Goal: Transaction & Acquisition: Purchase product/service

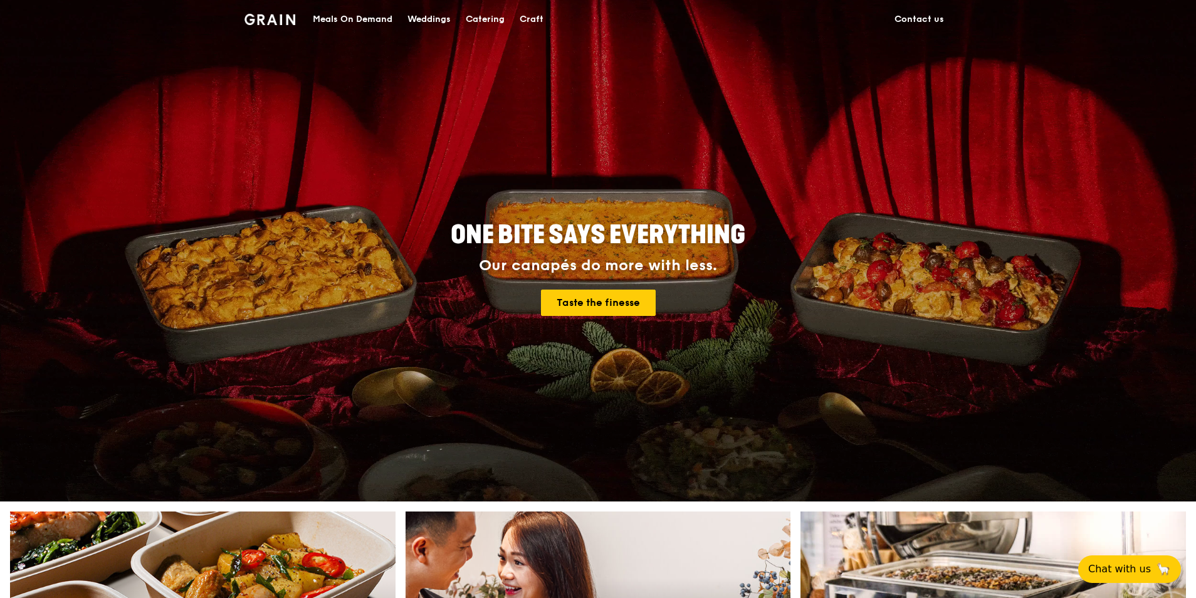
click at [485, 19] on div "Catering" at bounding box center [485, 20] width 39 height 38
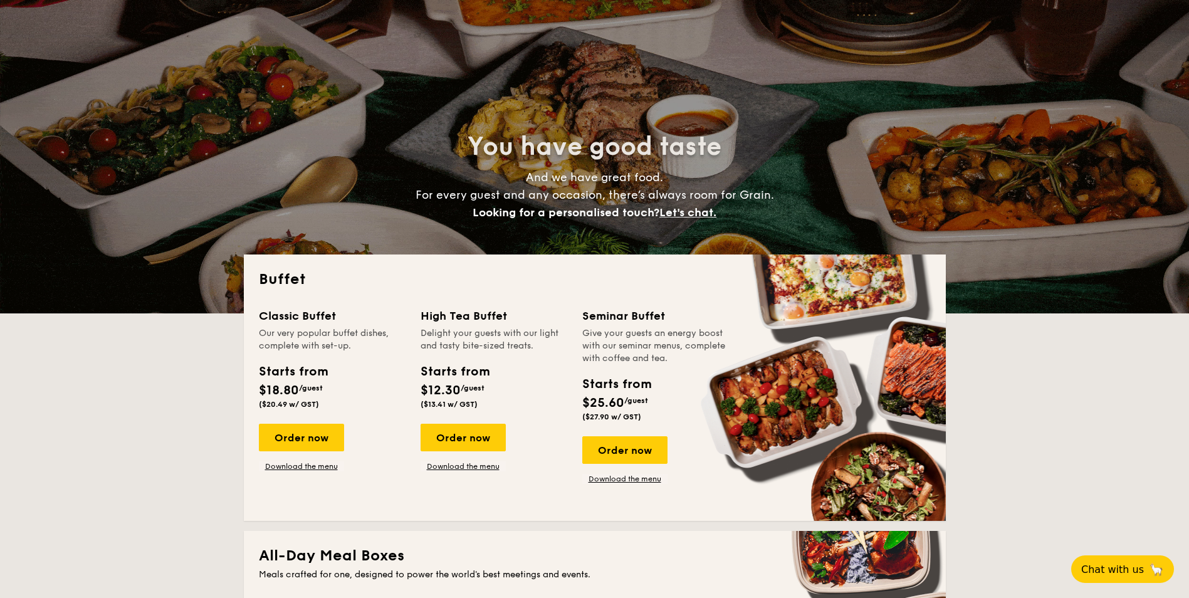
select select
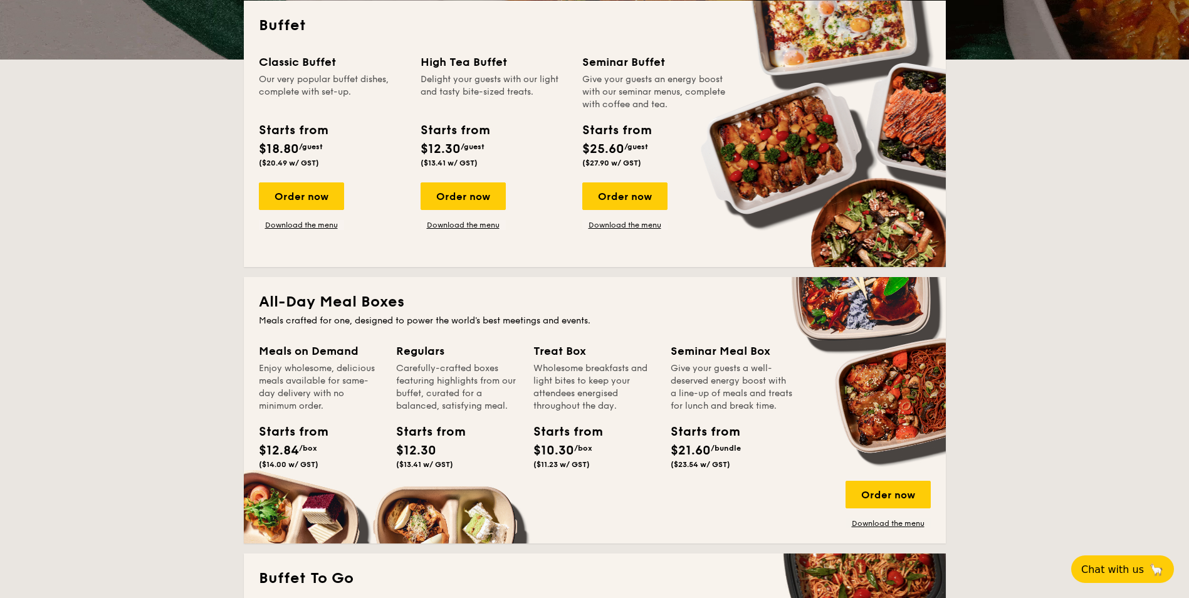
scroll to position [313, 0]
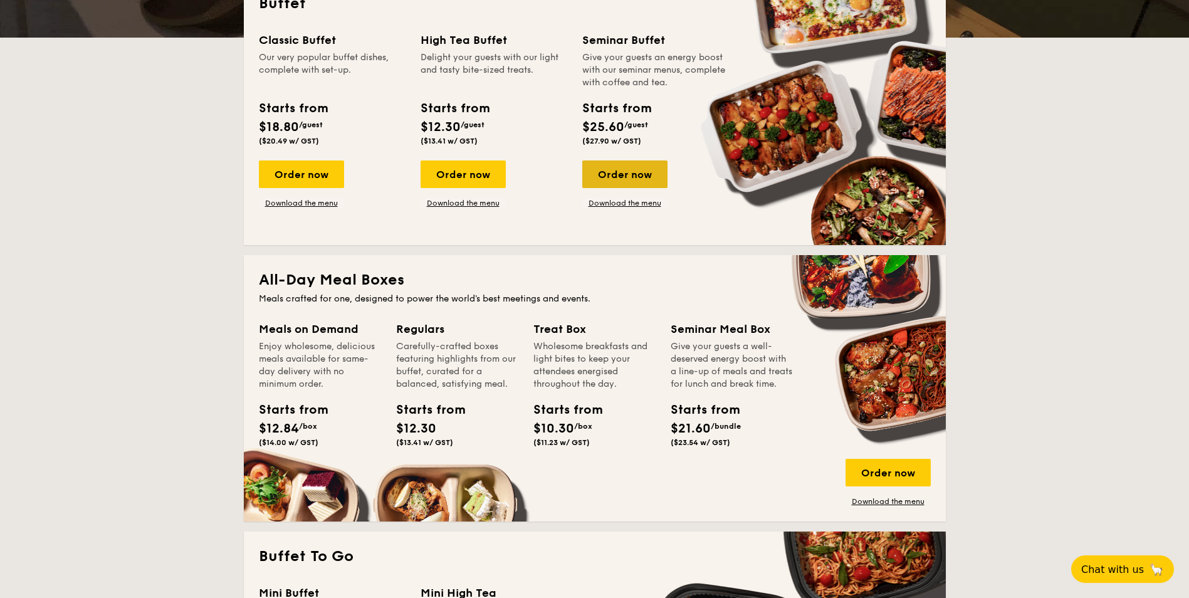
click at [630, 173] on div "Order now" at bounding box center [624, 174] width 85 height 28
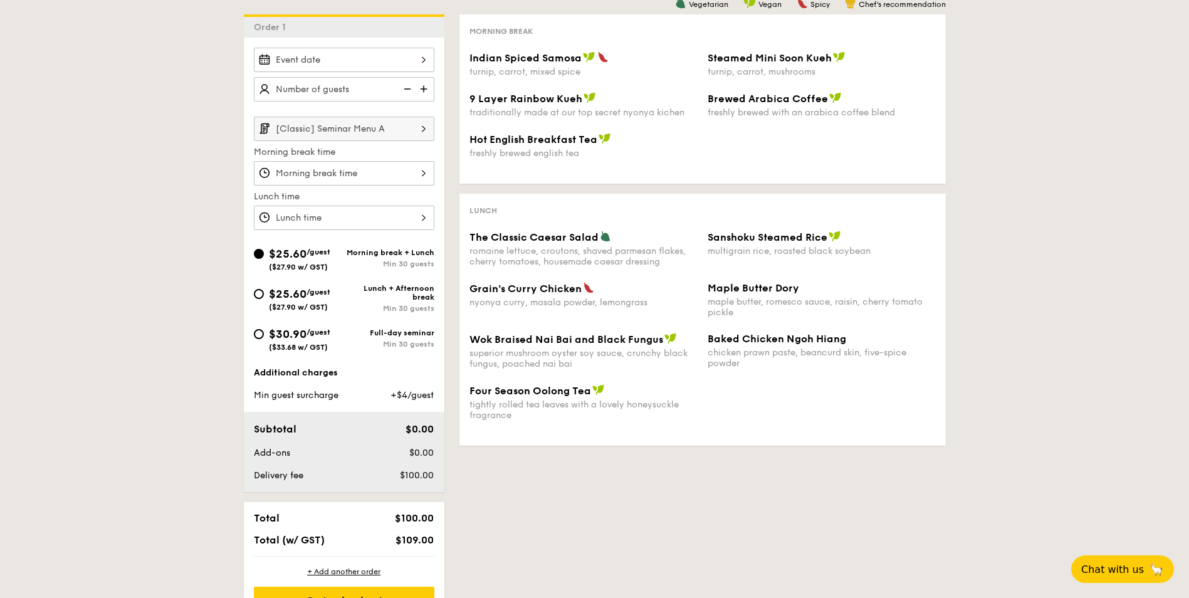
scroll to position [313, 0]
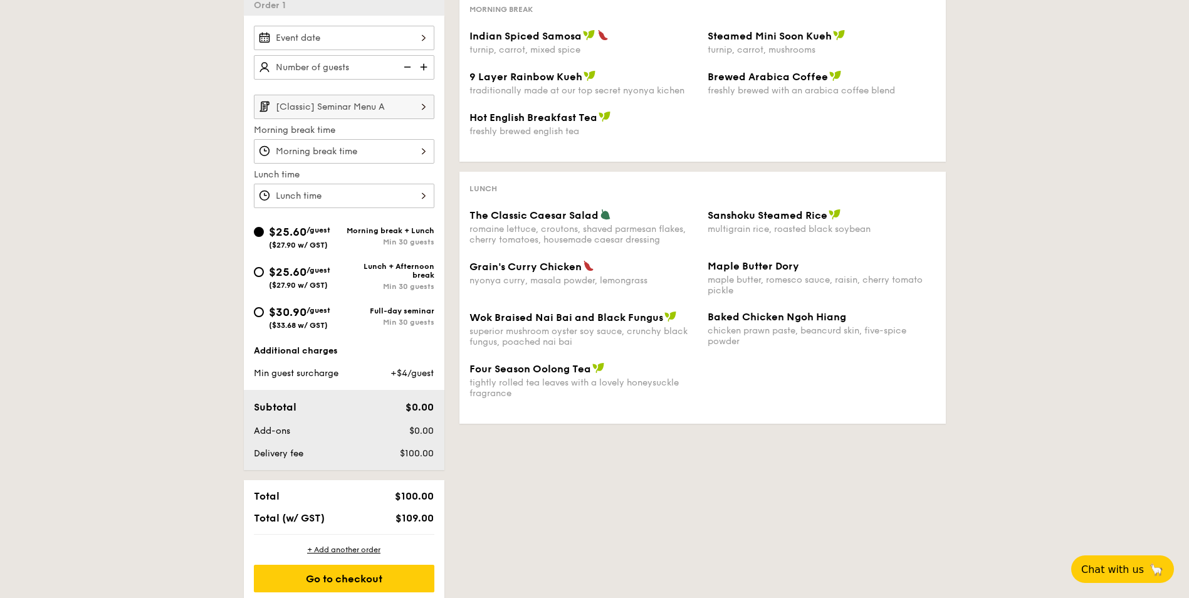
select select
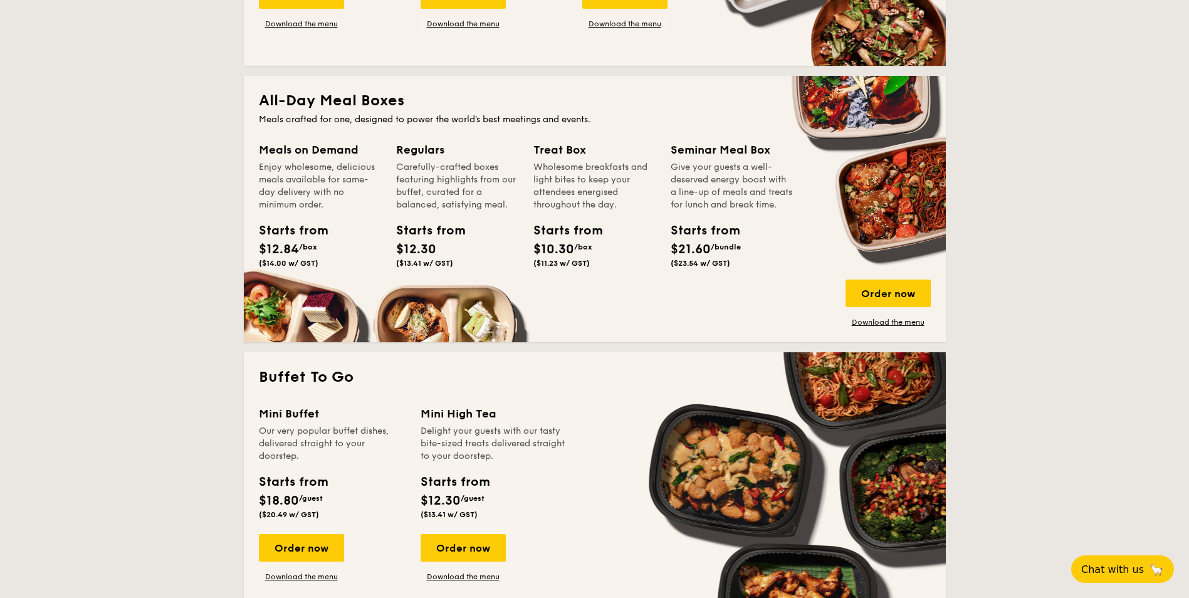
scroll to position [564, 0]
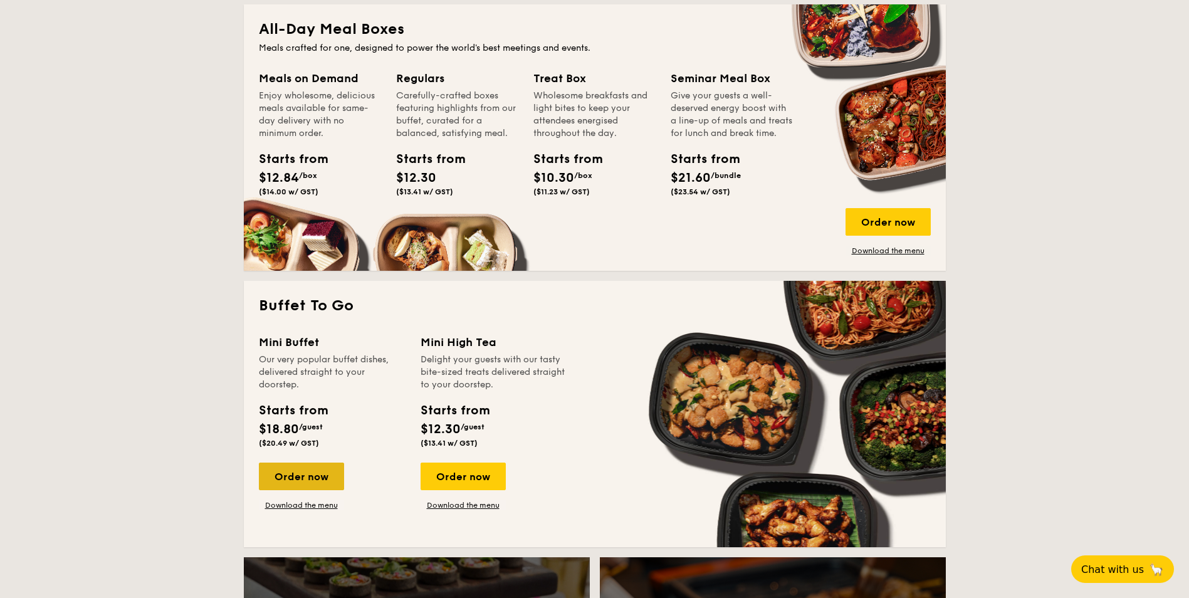
click at [307, 483] on div "Order now" at bounding box center [301, 476] width 85 height 28
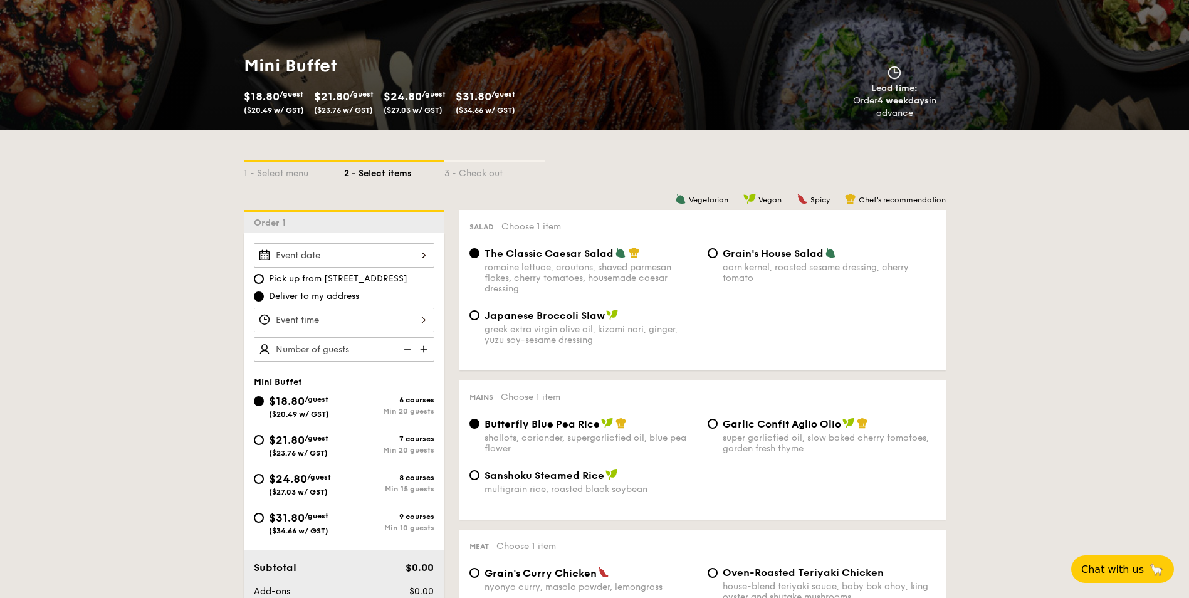
scroll to position [125, 0]
